Goal: Navigation & Orientation: Find specific page/section

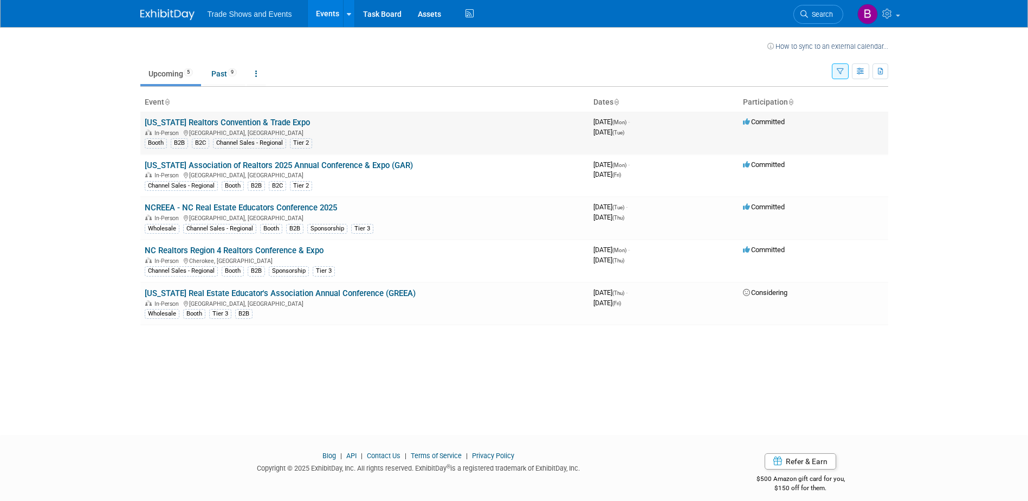
click at [236, 121] on link "[US_STATE] Realtors Convention & Trade Expo" at bounding box center [227, 123] width 165 height 10
